Goal: Information Seeking & Learning: Learn about a topic

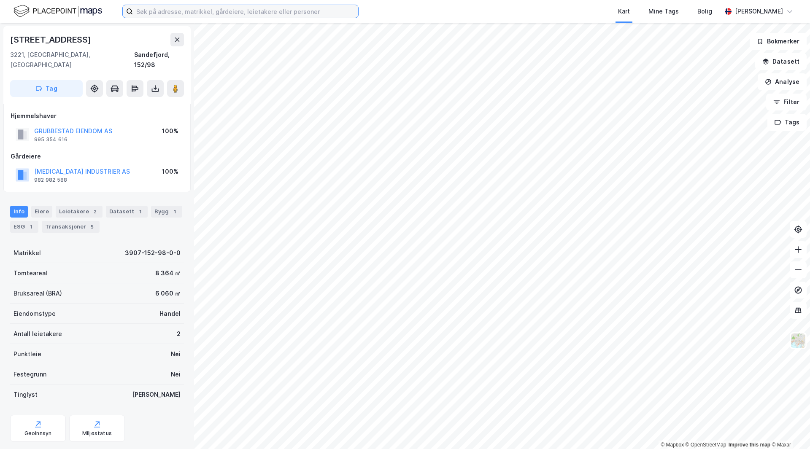
click at [198, 15] on input at bounding box center [245, 11] width 225 height 13
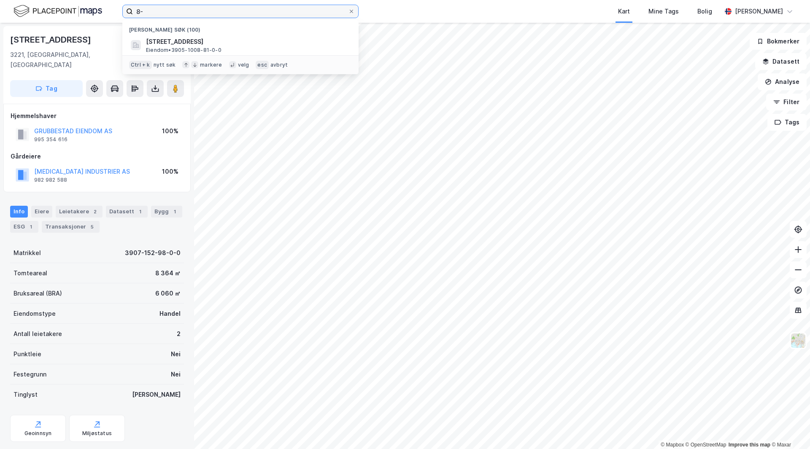
type input "8"
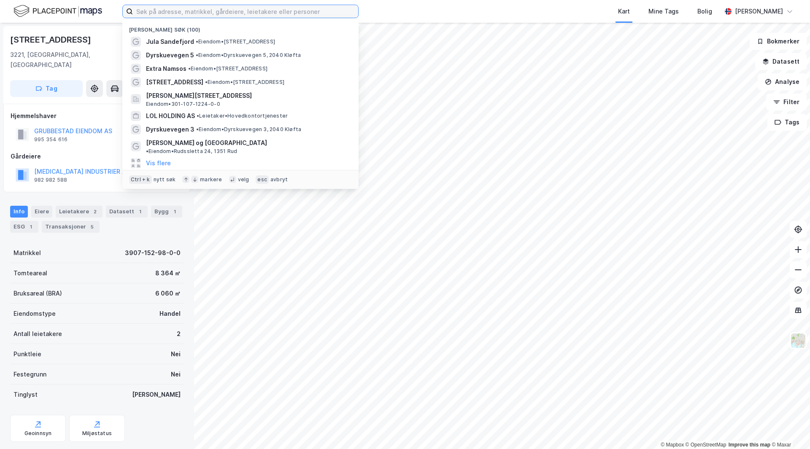
type input "v"
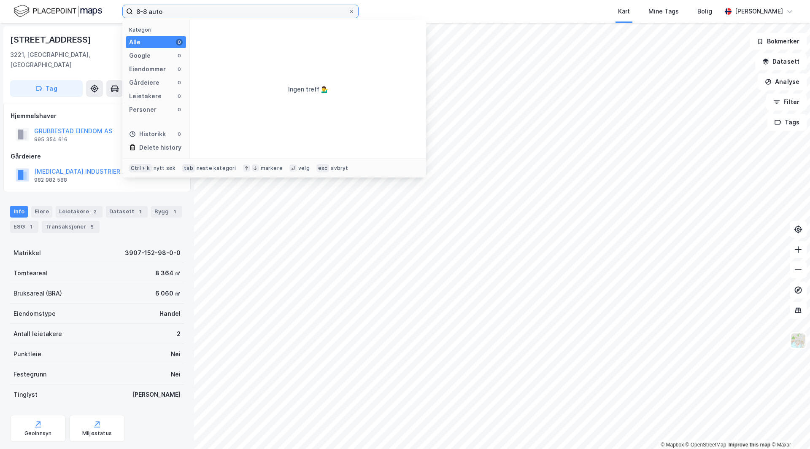
drag, startPoint x: 204, startPoint y: 13, endPoint x: 0, endPoint y: -20, distance: 206.5
click at [0, 0] on html "8-8 auto Kategori Alle 0 Google 0 Eiendommer 0 Gårdeiere 0 Leietakere 0 Persone…" at bounding box center [405, 224] width 810 height 449
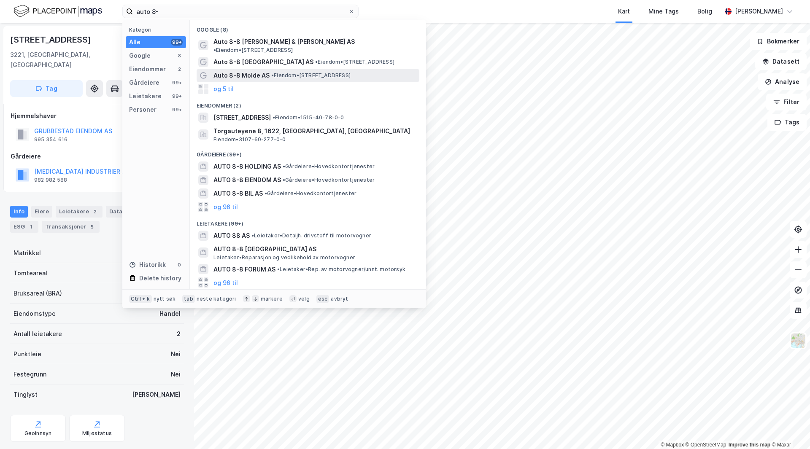
click at [282, 72] on span "• Eiendom • [STREET_ADDRESS]" at bounding box center [310, 75] width 79 height 7
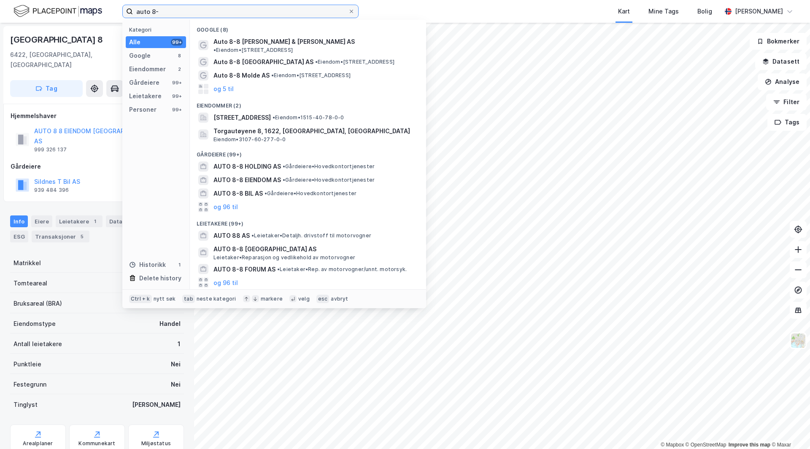
click at [167, 15] on input "auto 8-" at bounding box center [240, 11] width 215 height 13
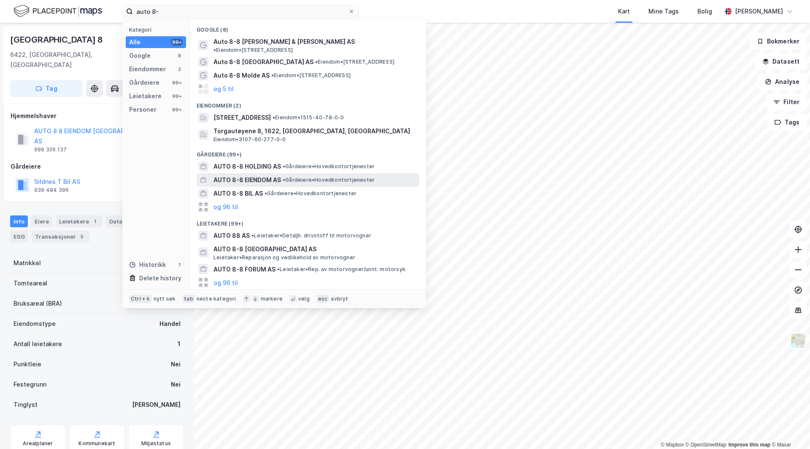
click at [267, 176] on span "AUTO 8-8 EIENDOM AS" at bounding box center [246, 180] width 67 height 10
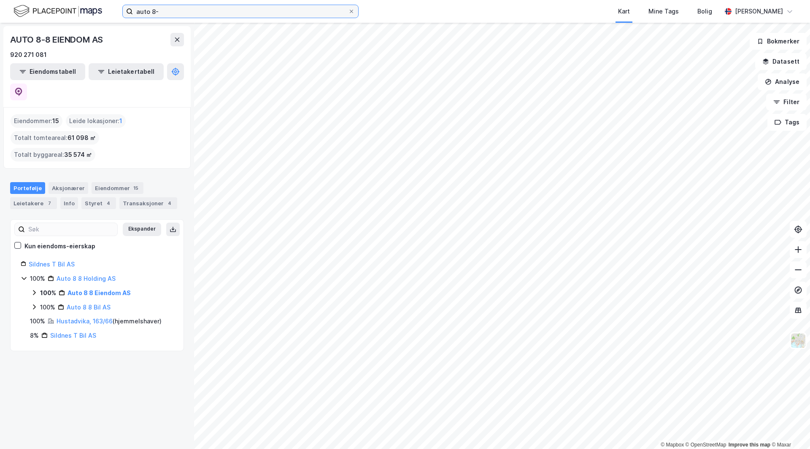
click at [160, 7] on input "auto 8-" at bounding box center [240, 11] width 215 height 13
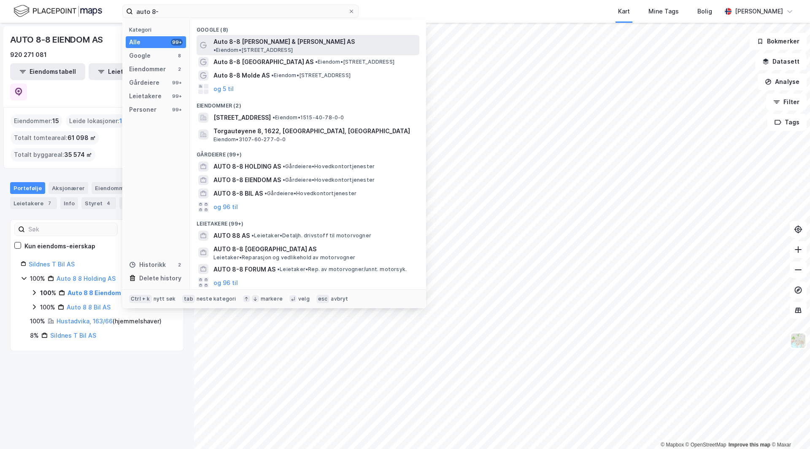
click at [262, 41] on span "Auto 8-8 [PERSON_NAME] & [PERSON_NAME] AS" at bounding box center [283, 42] width 141 height 10
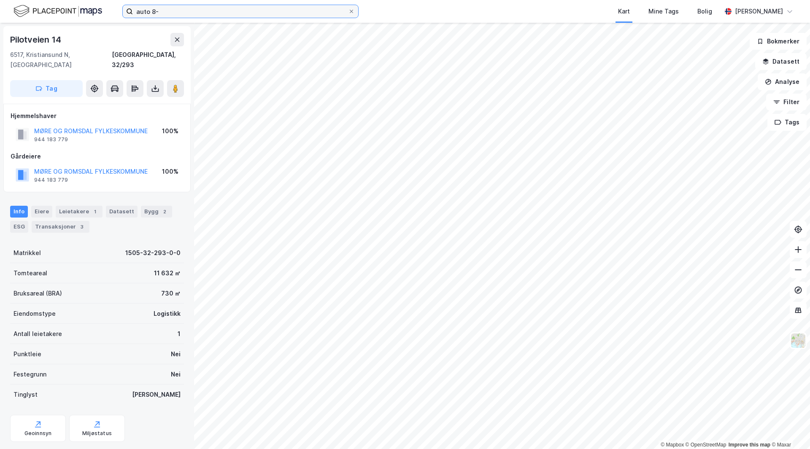
click at [178, 16] on input "auto 8-" at bounding box center [240, 11] width 215 height 13
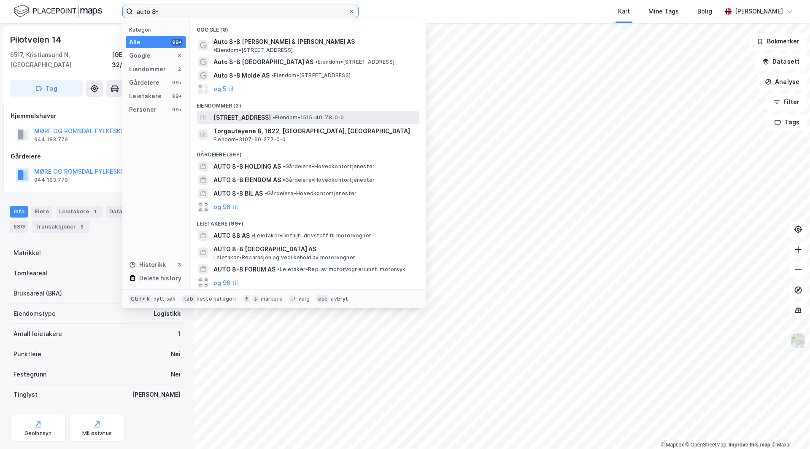
drag, startPoint x: 186, startPoint y: 10, endPoint x: 250, endPoint y: 110, distance: 118.9
click at [186, 10] on input "auto 8-" at bounding box center [240, 11] width 215 height 13
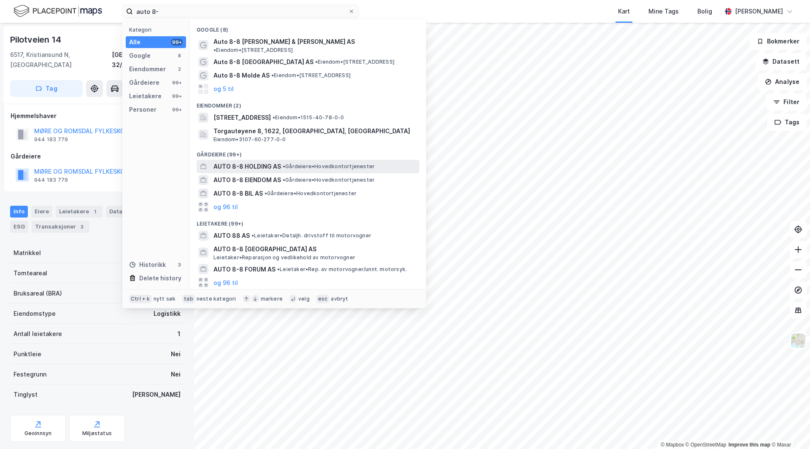
click at [267, 165] on div "AUTO 8-8 HOLDING AS • Gårdeiere • Hovedkontortjenester" at bounding box center [308, 166] width 223 height 13
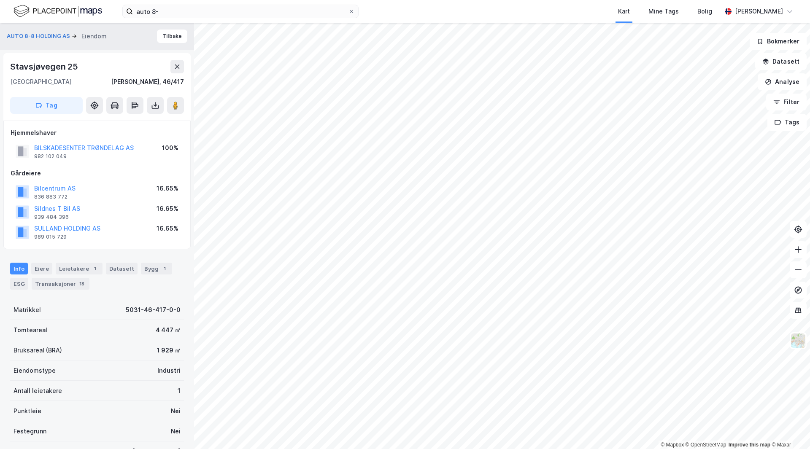
drag, startPoint x: 133, startPoint y: 183, endPoint x: 119, endPoint y: 182, distance: 14.4
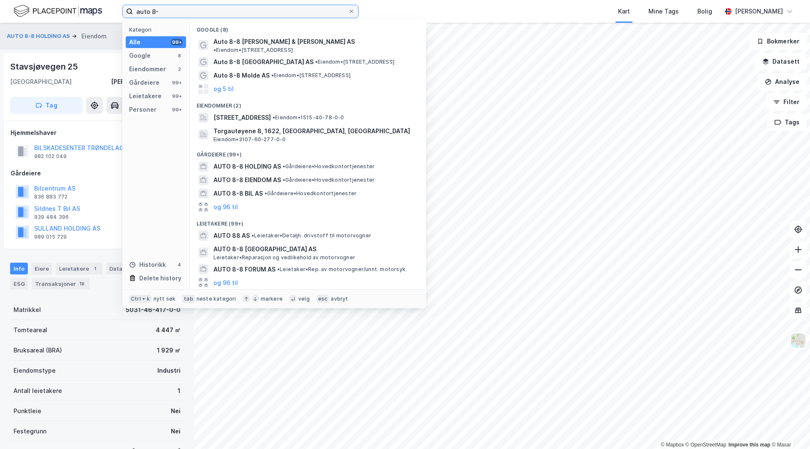
drag, startPoint x: 159, startPoint y: 14, endPoint x: 1, endPoint y: 1, distance: 158.7
click at [2, 1] on div "auto 8- Kategori Alle 99+ Google 8 Eiendommer 2 Gårdeiere 99+ Leietakere 99+ Pe…" at bounding box center [405, 11] width 810 height 23
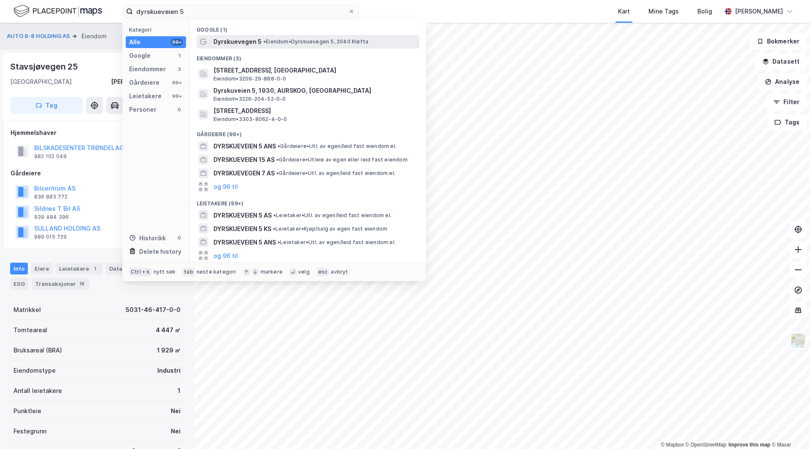
click at [265, 41] on span "•" at bounding box center [264, 41] width 3 height 6
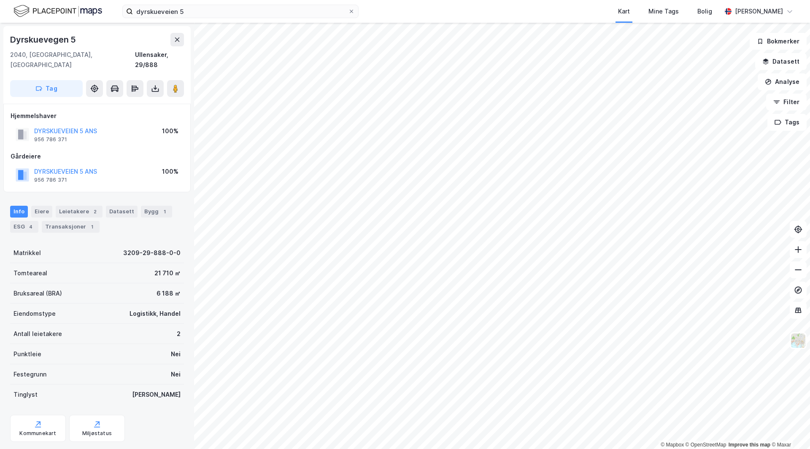
drag, startPoint x: 30, startPoint y: 213, endPoint x: 21, endPoint y: 205, distance: 11.7
click at [30, 223] on div "4" at bounding box center [31, 227] width 8 height 8
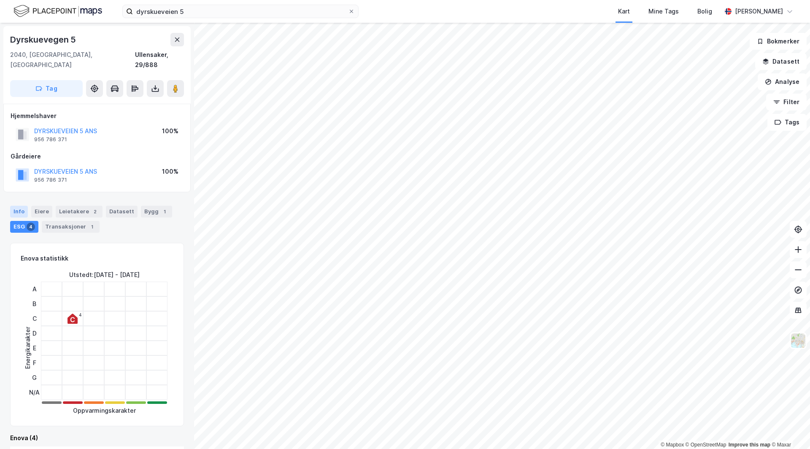
click at [12, 206] on div "Info" at bounding box center [19, 212] width 18 height 12
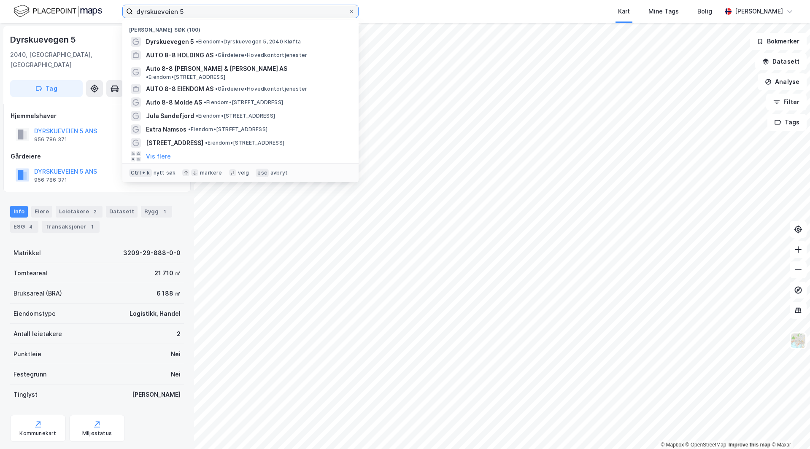
drag, startPoint x: 195, startPoint y: 7, endPoint x: 81, endPoint y: 15, distance: 114.6
click at [81, 15] on div "dyrskueveien 5 Nylige søk (100) Dyrskuevegen 5 • Eiendom • Dyrskuevegen 5, 2040…" at bounding box center [405, 11] width 810 height 23
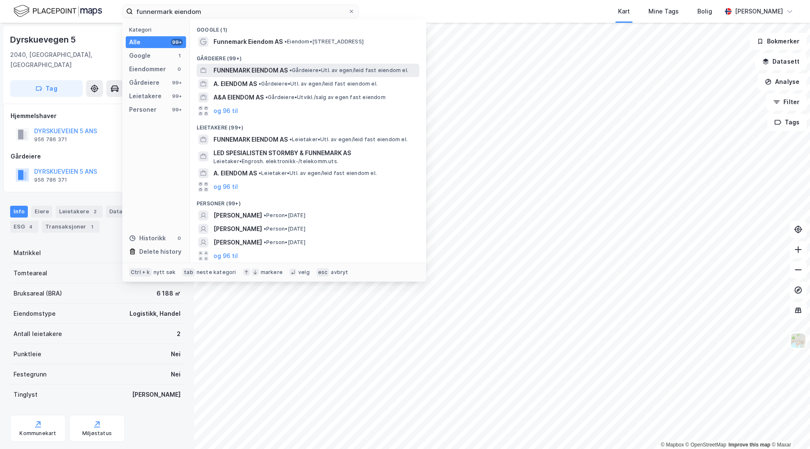
click at [306, 73] on span "• Gårdeiere • Utl. av egen/leid fast eiendom el." at bounding box center [348, 70] width 119 height 7
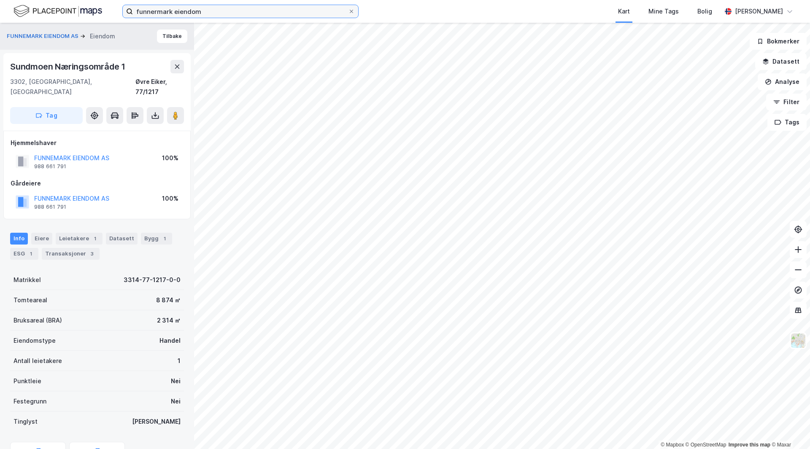
drag, startPoint x: 226, startPoint y: 13, endPoint x: 0, endPoint y: 12, distance: 225.6
click at [0, 12] on div "funnermark eiendom Kart Mine Tags Bolig [PERSON_NAME]" at bounding box center [405, 11] width 810 height 23
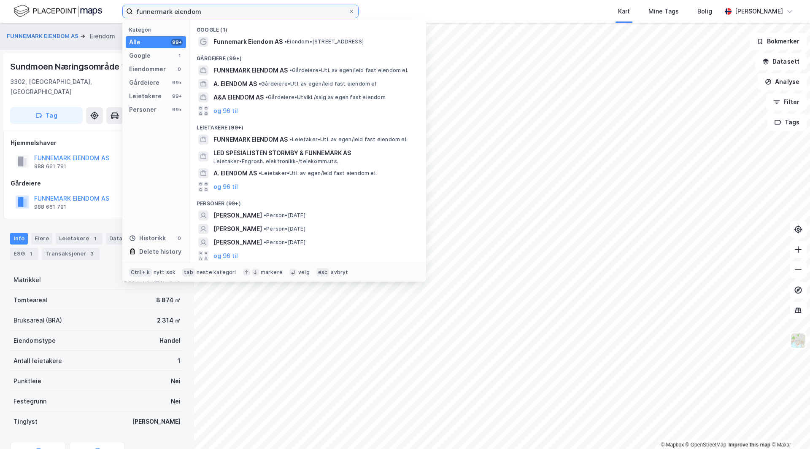
drag, startPoint x: 204, startPoint y: 8, endPoint x: 267, endPoint y: 50, distance: 75.3
click at [204, 8] on input "funnermark eiendom" at bounding box center [240, 11] width 215 height 13
drag, startPoint x: 221, startPoint y: 10, endPoint x: 104, endPoint y: 14, distance: 117.3
click at [104, 14] on div "funnermark eiendom Kategori Alle 99+ Google 1 Eiendommer 0 Gårdeiere 99+ Leieta…" at bounding box center [405, 11] width 810 height 23
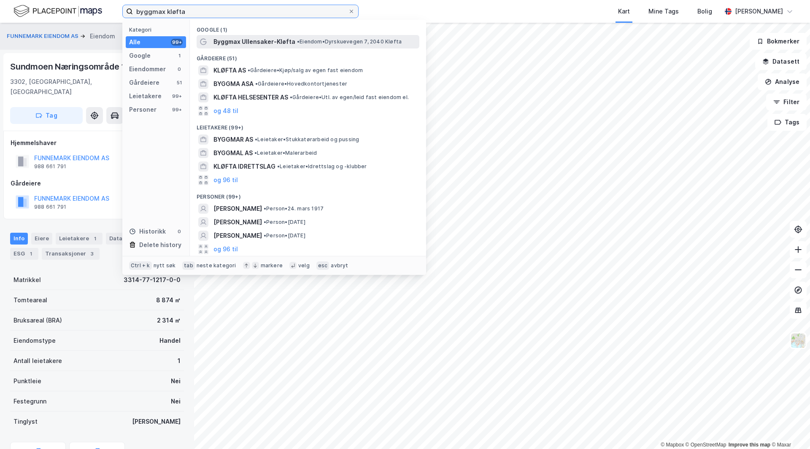
type input "byggmax kløfta"
click at [310, 42] on span "• Eiendom • Dyrskuevegen 7, 2040 [GEOGRAPHIC_DATA]" at bounding box center [349, 41] width 105 height 7
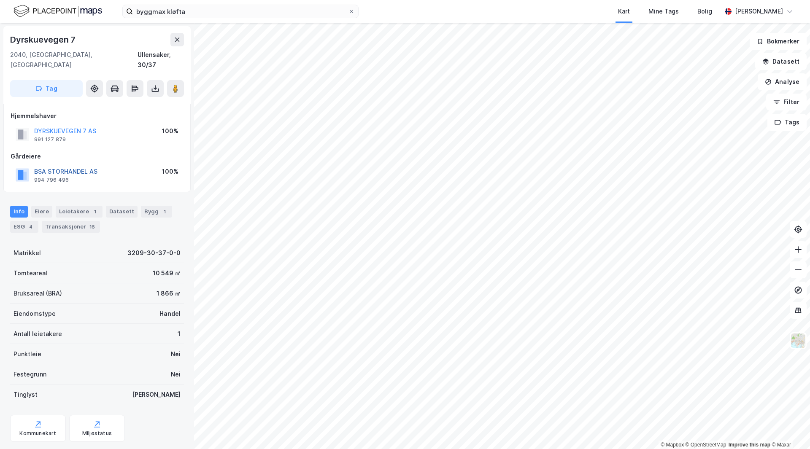
click at [0, 0] on button "BSA STORHANDEL AS" at bounding box center [0, 0] width 0 height 0
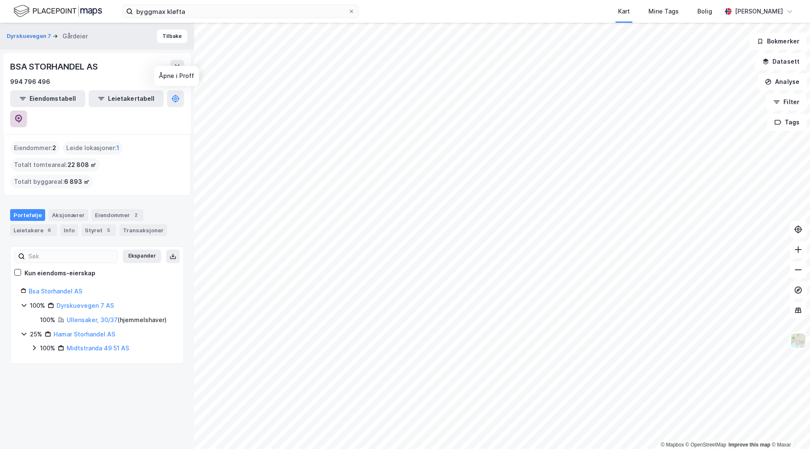
click at [22, 115] on icon at bounding box center [18, 119] width 7 height 8
click at [495, 9] on div "byggmax kløfta Kart Mine Tags Bolig [PERSON_NAME] © Mapbox © OpenStreetMap Impr…" at bounding box center [405, 224] width 810 height 449
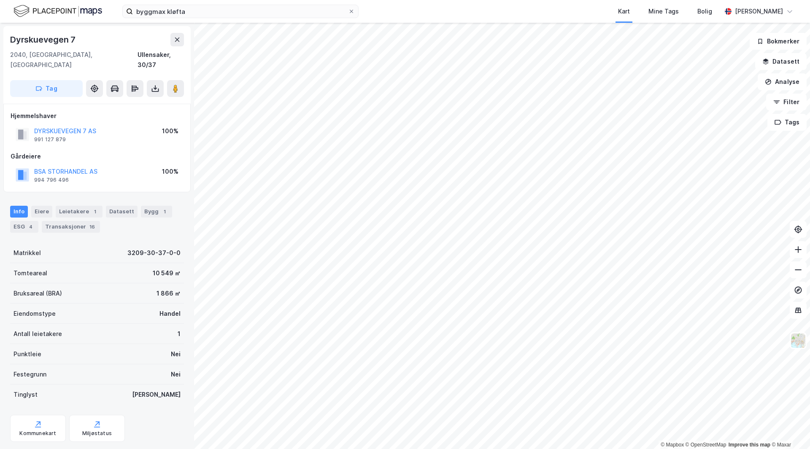
click at [78, 196] on div "Info [PERSON_NAME] 1 Datasett Bygg 1 ESG 4 Transaksjoner 16" at bounding box center [97, 216] width 194 height 40
click at [78, 206] on div "Leietakere 1" at bounding box center [79, 212] width 47 height 12
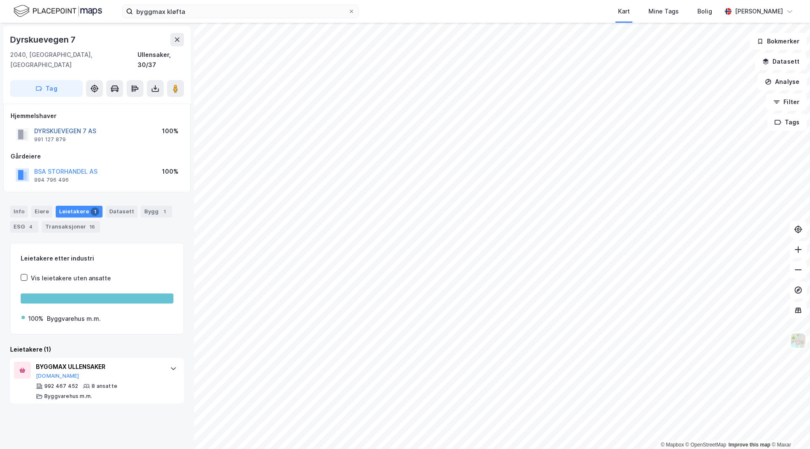
click at [0, 0] on button "DYRSKUEVEGEN 7 AS" at bounding box center [0, 0] width 0 height 0
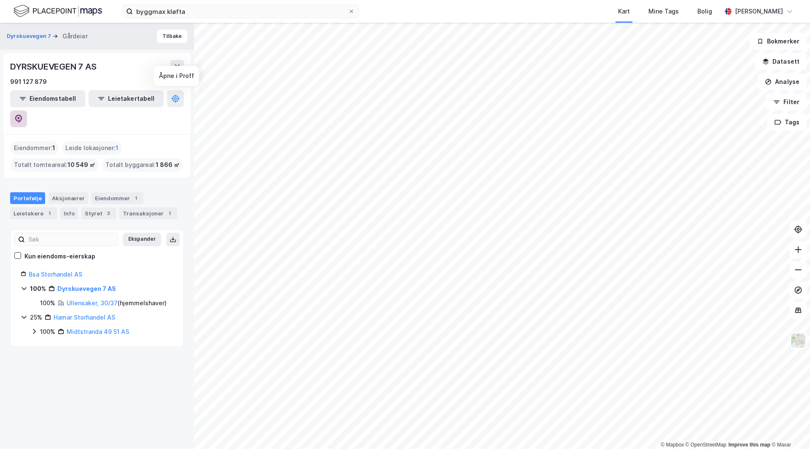
click at [23, 115] on icon at bounding box center [18, 119] width 8 height 8
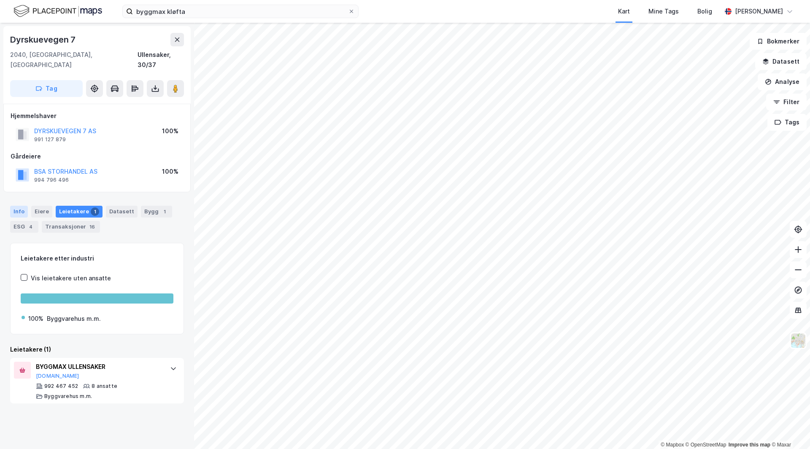
click at [24, 206] on div "Info" at bounding box center [19, 212] width 18 height 12
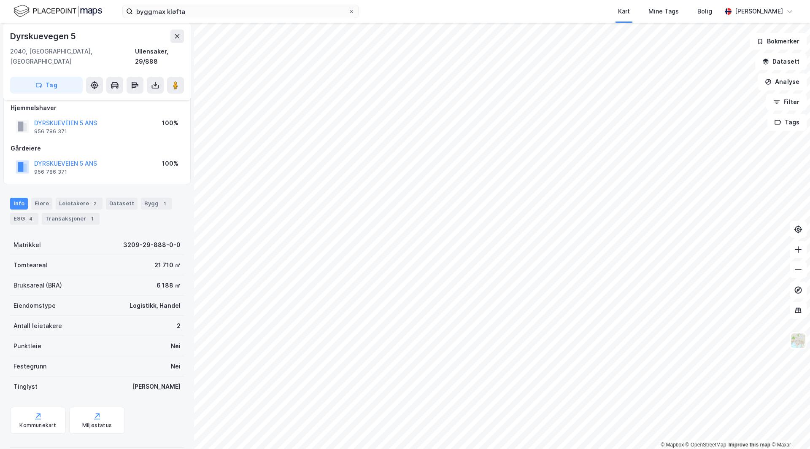
scroll to position [10, 0]
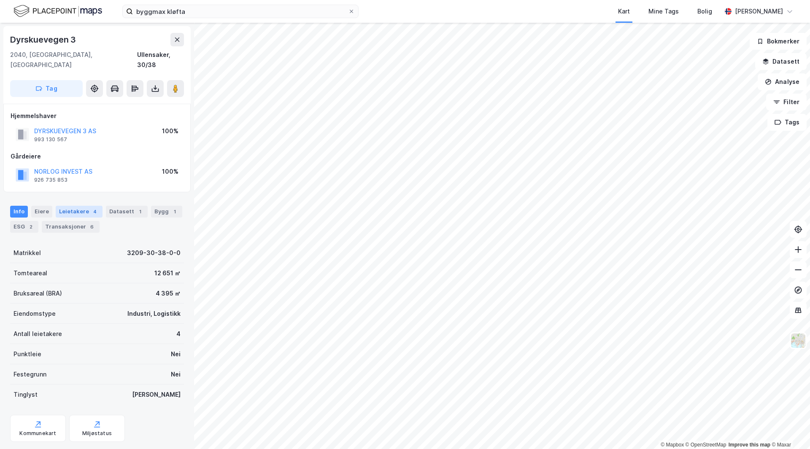
click at [81, 206] on div "Leietakere 4" at bounding box center [79, 212] width 47 height 12
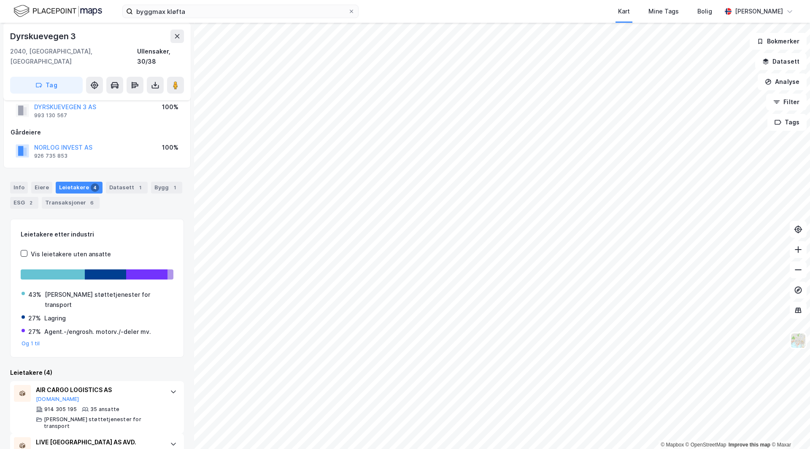
scroll to position [24, 0]
click at [21, 182] on div "Info" at bounding box center [19, 188] width 18 height 12
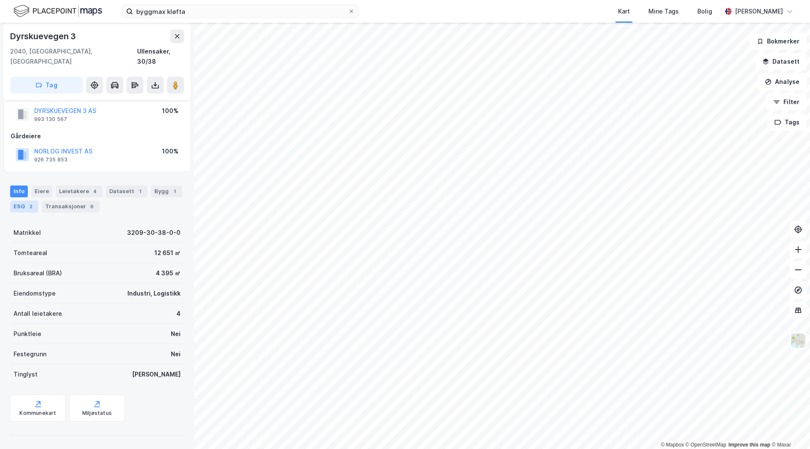
scroll to position [10, 0]
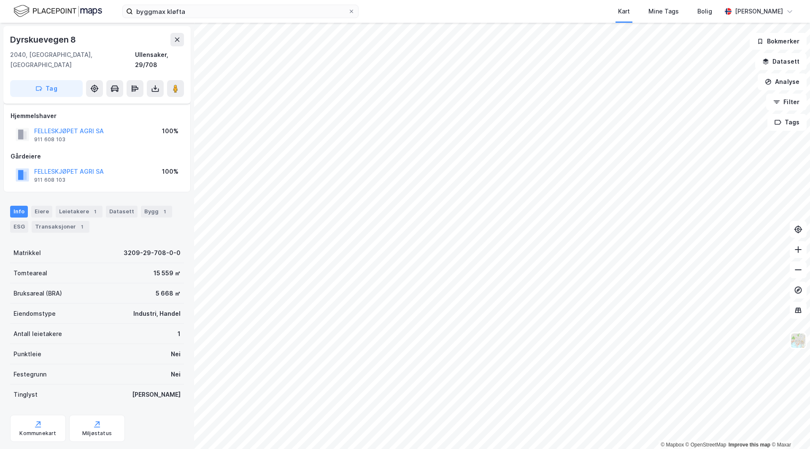
scroll to position [10, 0]
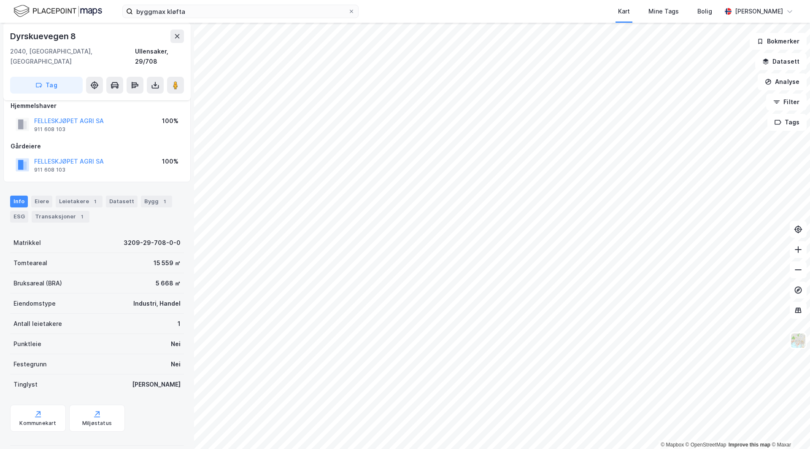
scroll to position [10, 0]
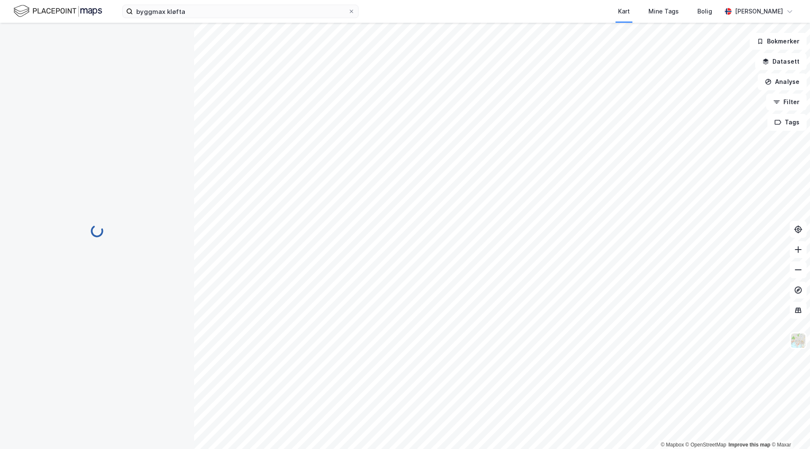
scroll to position [10, 0]
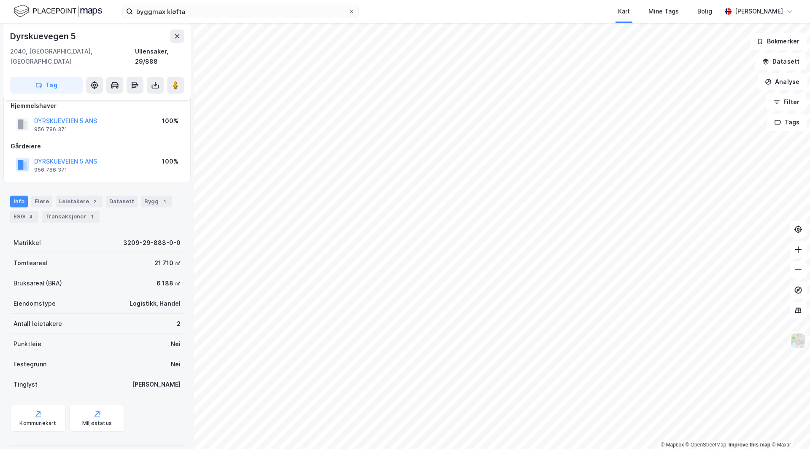
click at [142, 129] on div "Hjemmelshaver DYRSKUEVEIEN 5 ANS 956 786 371 100% Gårdeiere DYRSKUEVEIEN 5 ANS …" at bounding box center [97, 138] width 173 height 74
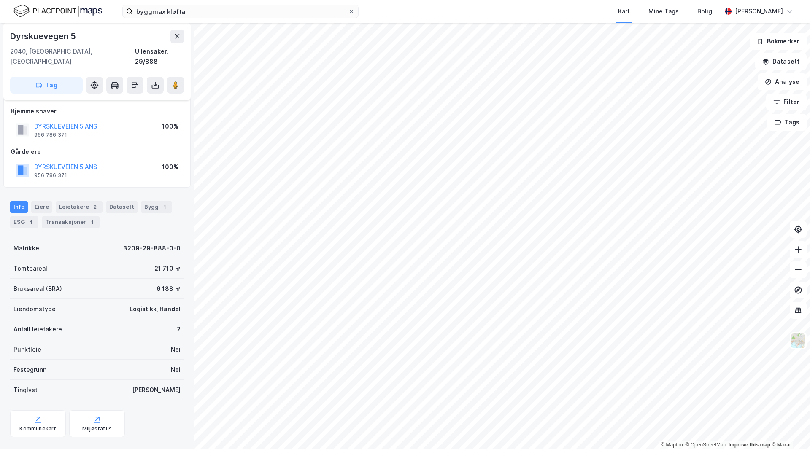
scroll to position [0, 0]
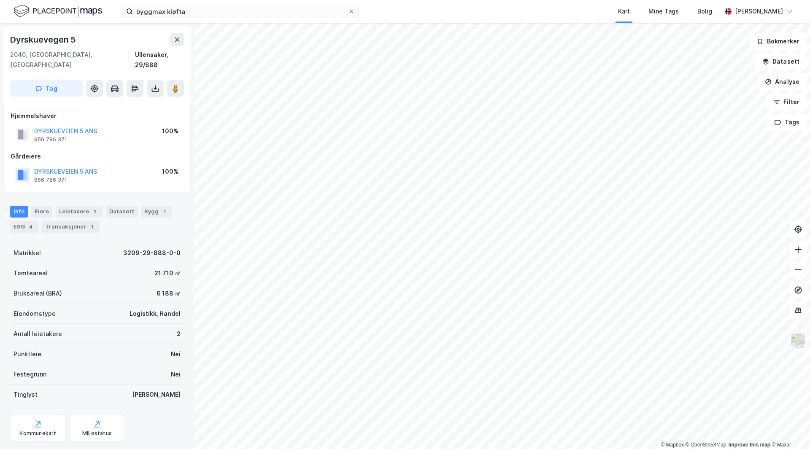
click at [143, 151] on div "Gårdeiere" at bounding box center [97, 156] width 173 height 10
click at [92, 207] on div "2" at bounding box center [95, 211] width 8 height 8
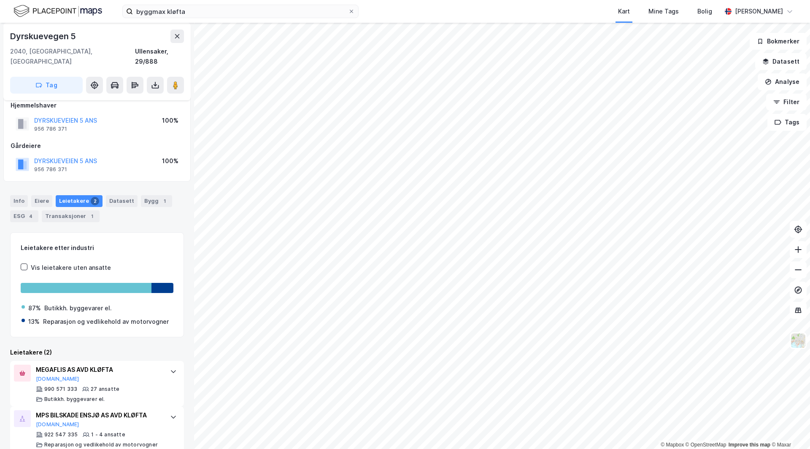
scroll to position [13, 0]
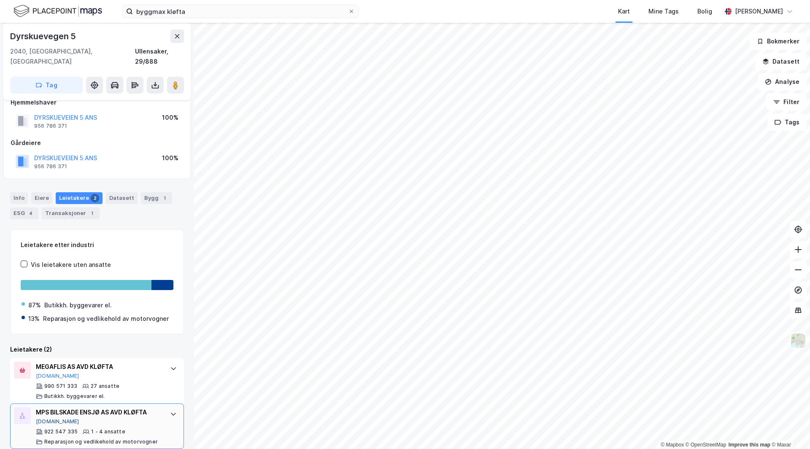
click at [56, 418] on button "[DOMAIN_NAME]" at bounding box center [57, 421] width 43 height 7
